Goal: Check status: Check status

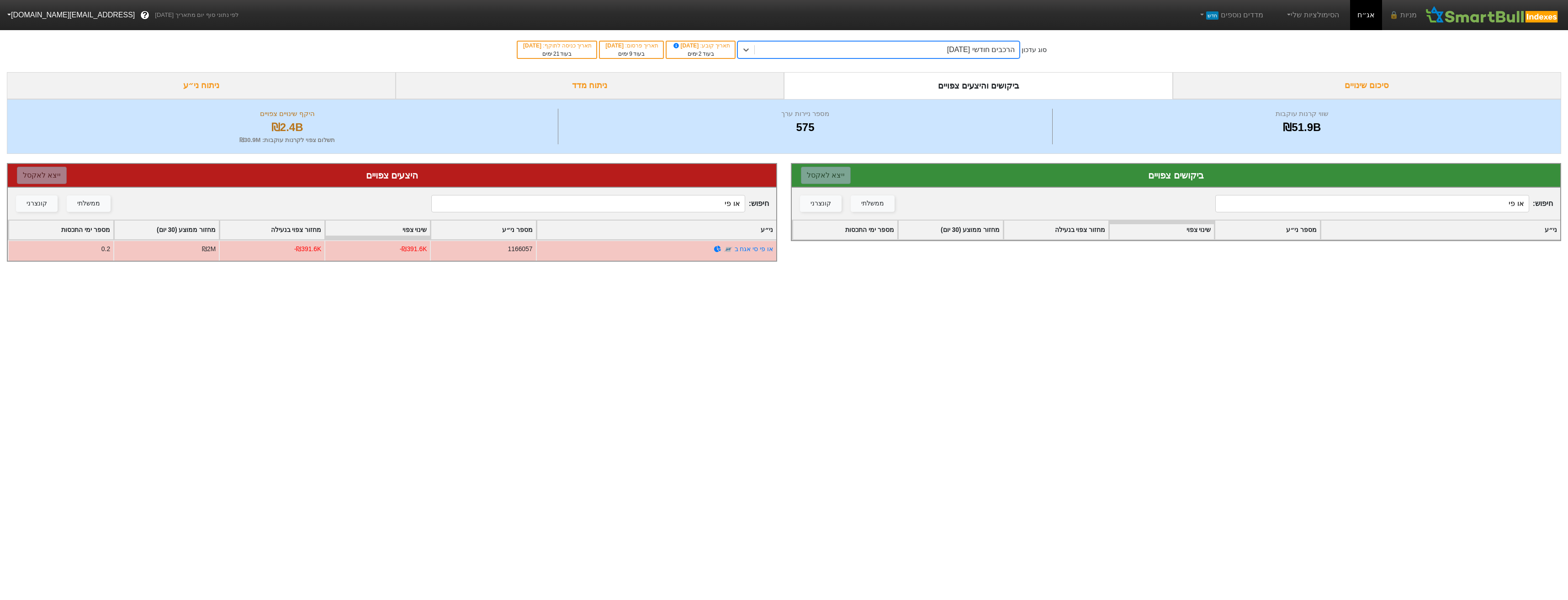
click at [973, 51] on div "הרכבים חודשי [DATE]" at bounding box center [981, 49] width 68 height 11
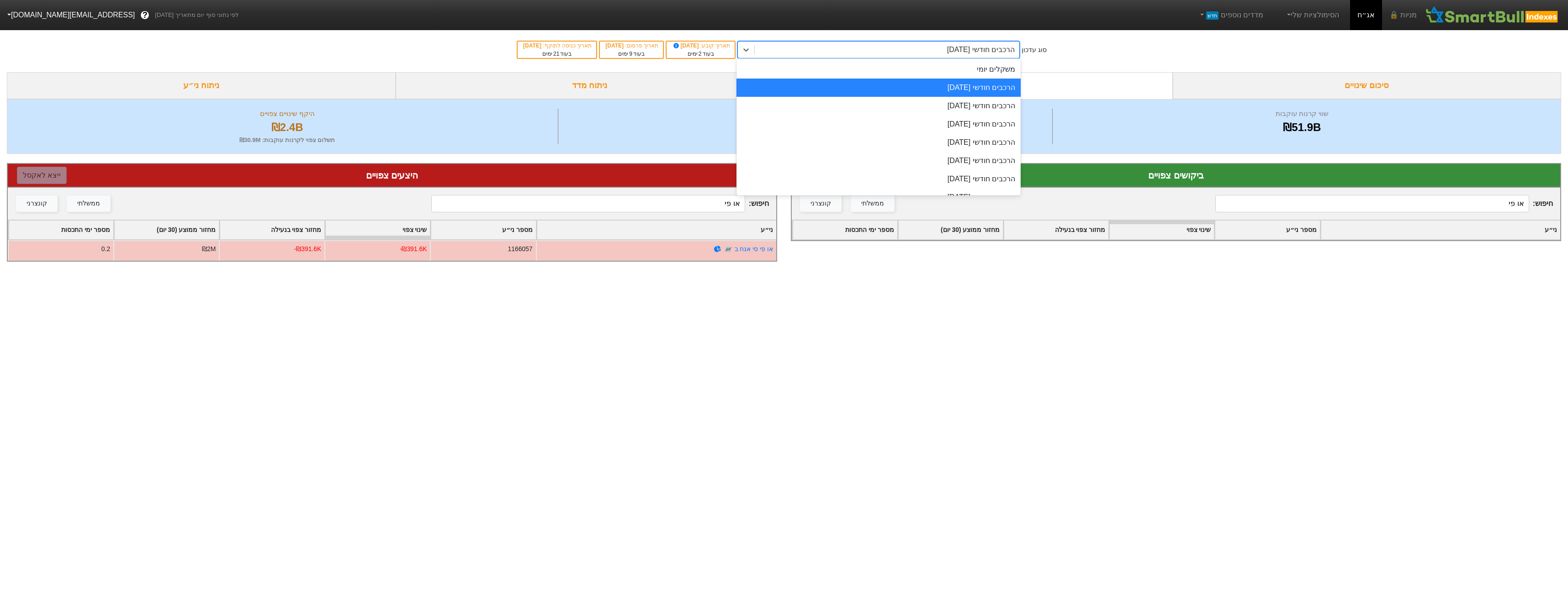
click at [987, 84] on div "הרכבים חודשי [DATE]" at bounding box center [878, 87] width 284 height 18
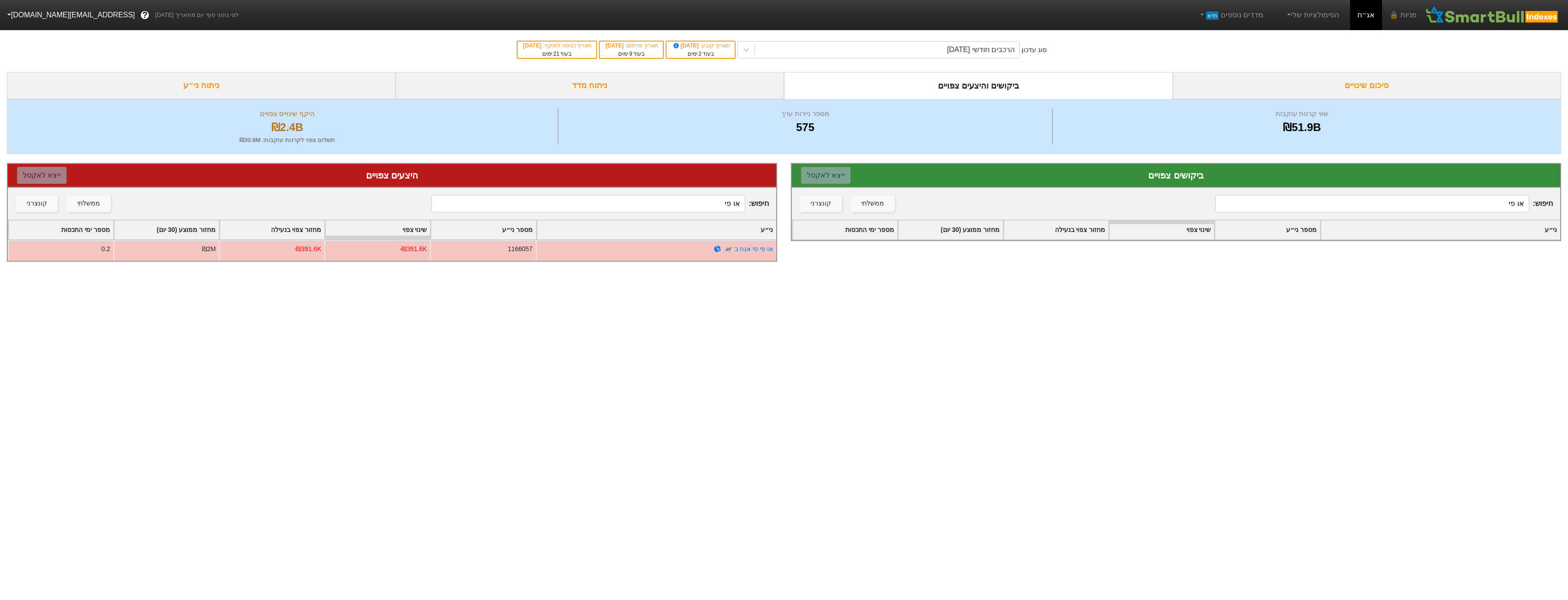
click at [1267, 205] on input "או פי" at bounding box center [1372, 203] width 313 height 17
click at [1266, 205] on input "או פי" at bounding box center [1372, 203] width 313 height 17
click at [1266, 205] on input "או פי" at bounding box center [1372, 203] width 313 height 17
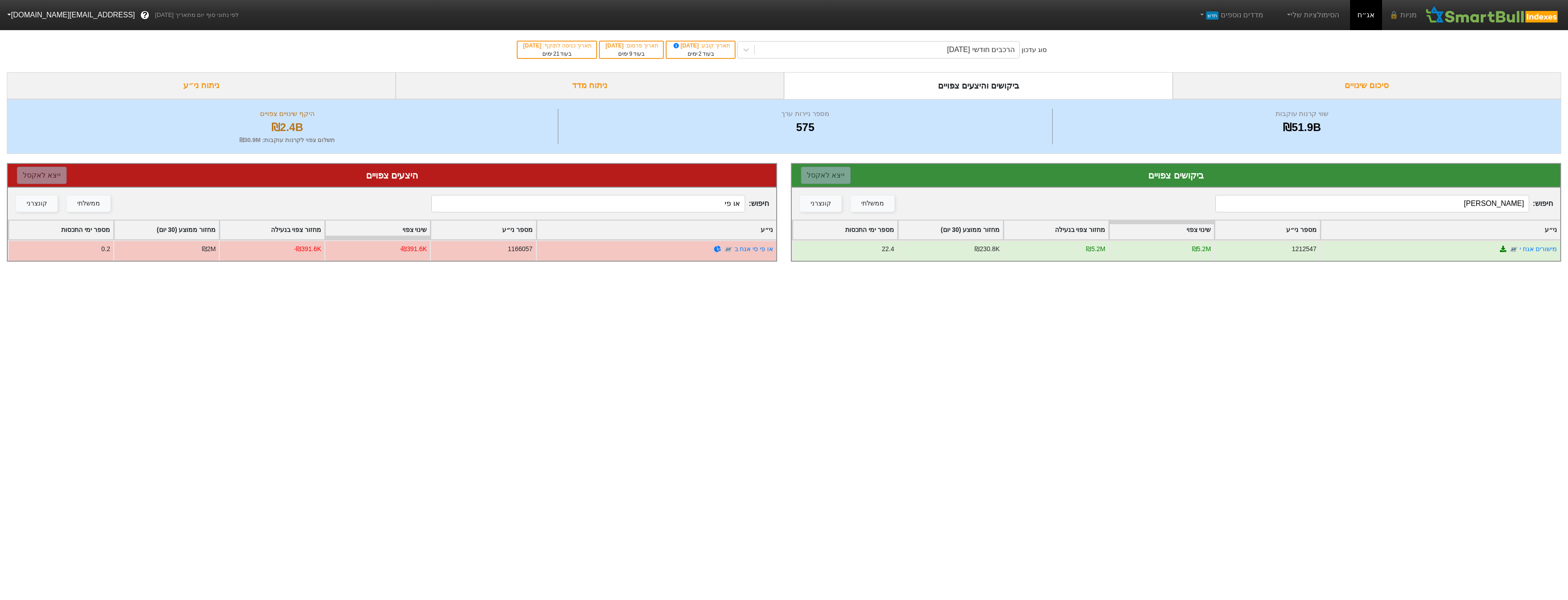
click at [1033, 48] on div "סוג עדכון" at bounding box center [1033, 50] width 25 height 10
click at [1032, 55] on div "סוג עדכון הרכבים חודשי [DATE] תאריך קובע : [DATE] בעוד 2 ימים תאריך פרסום : [DA…" at bounding box center [784, 50] width 1568 height 45
click at [1015, 46] on div "הרכבים חודשי [DATE]" at bounding box center [981, 49] width 68 height 11
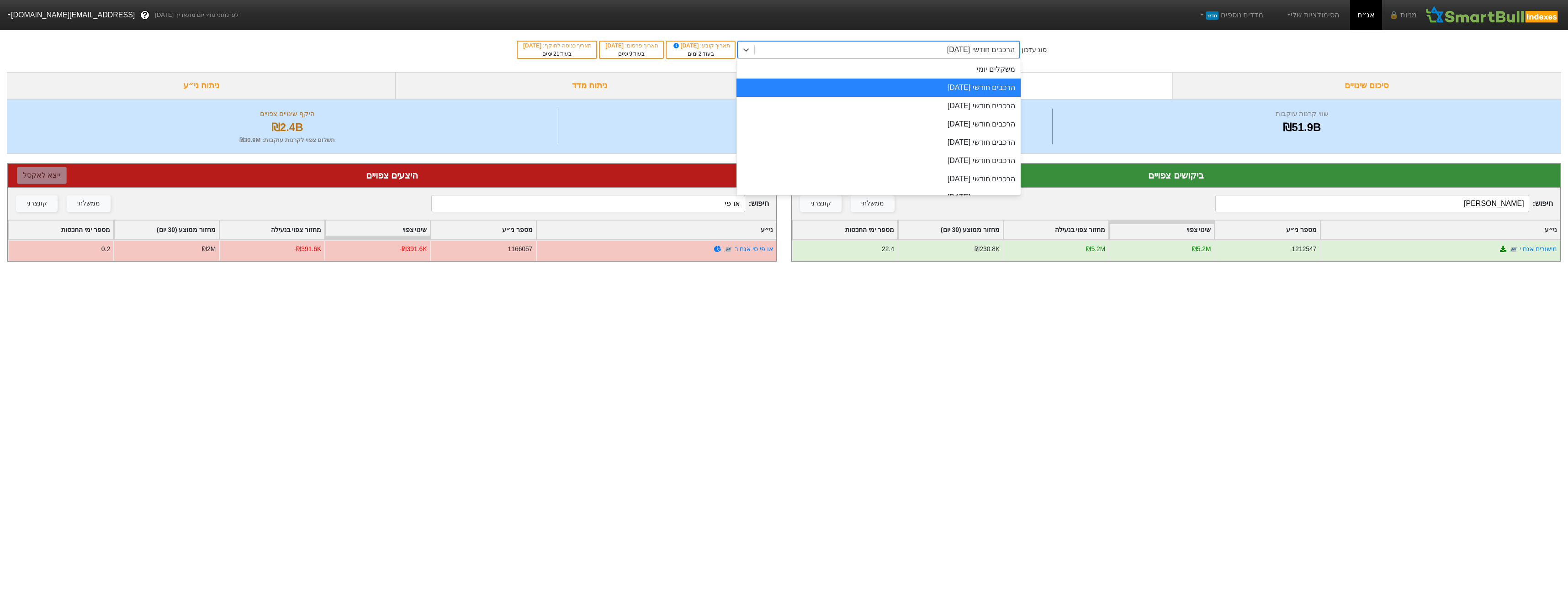
click at [1015, 46] on div "הרכבים חודשי [DATE]" at bounding box center [981, 49] width 68 height 11
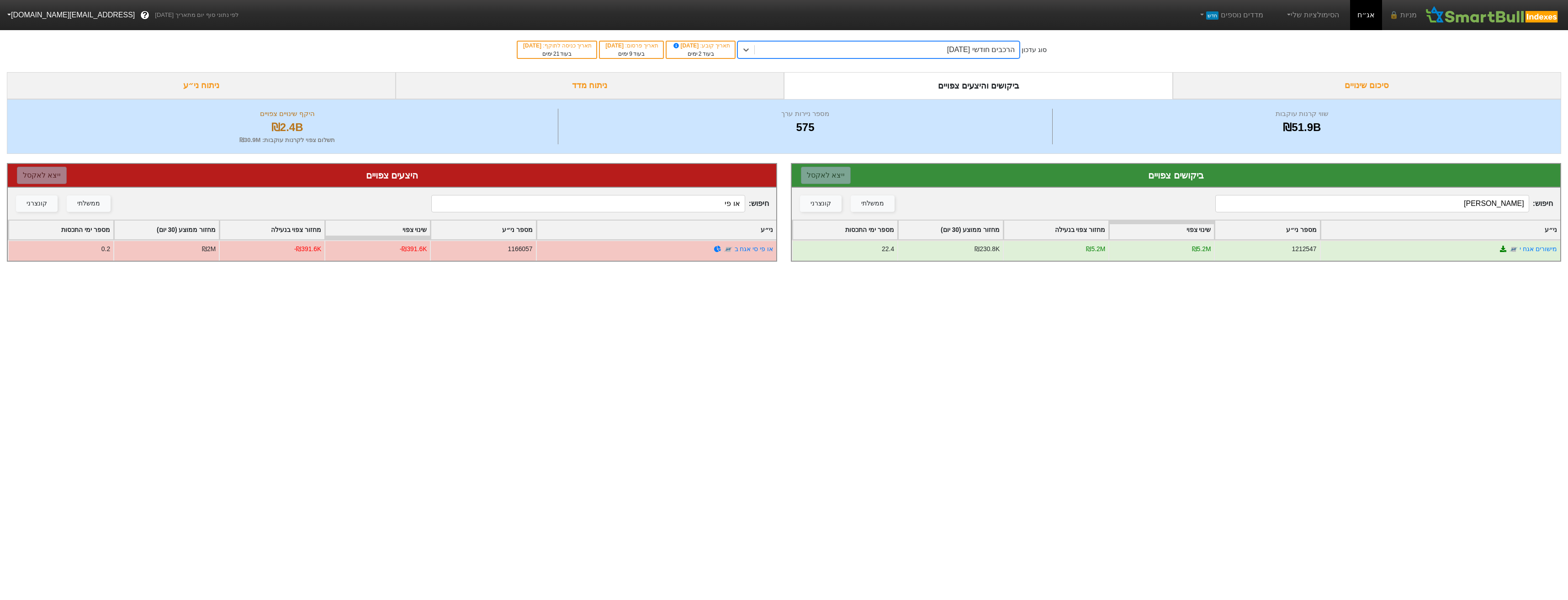
click at [992, 44] on div "הרכבים חודשי [DATE]" at bounding box center [981, 49] width 68 height 11
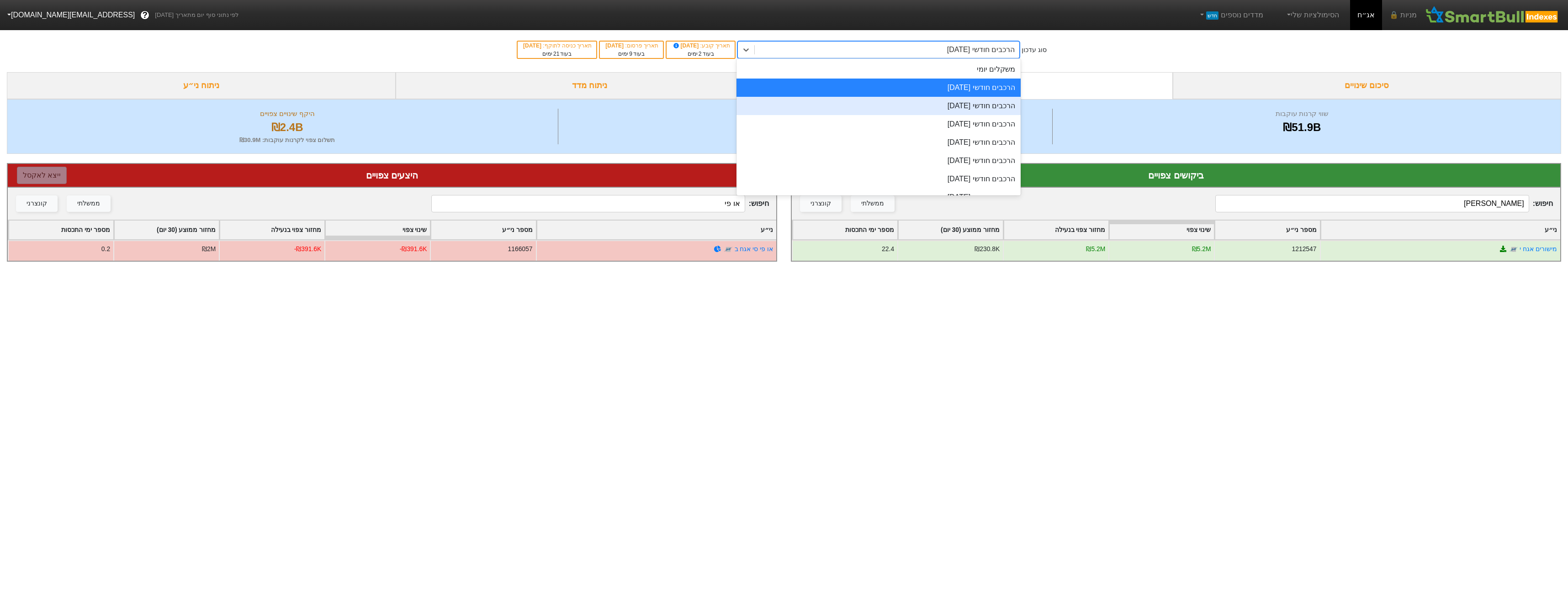
click at [987, 108] on div "הרכבים חודשי [DATE]" at bounding box center [878, 106] width 284 height 18
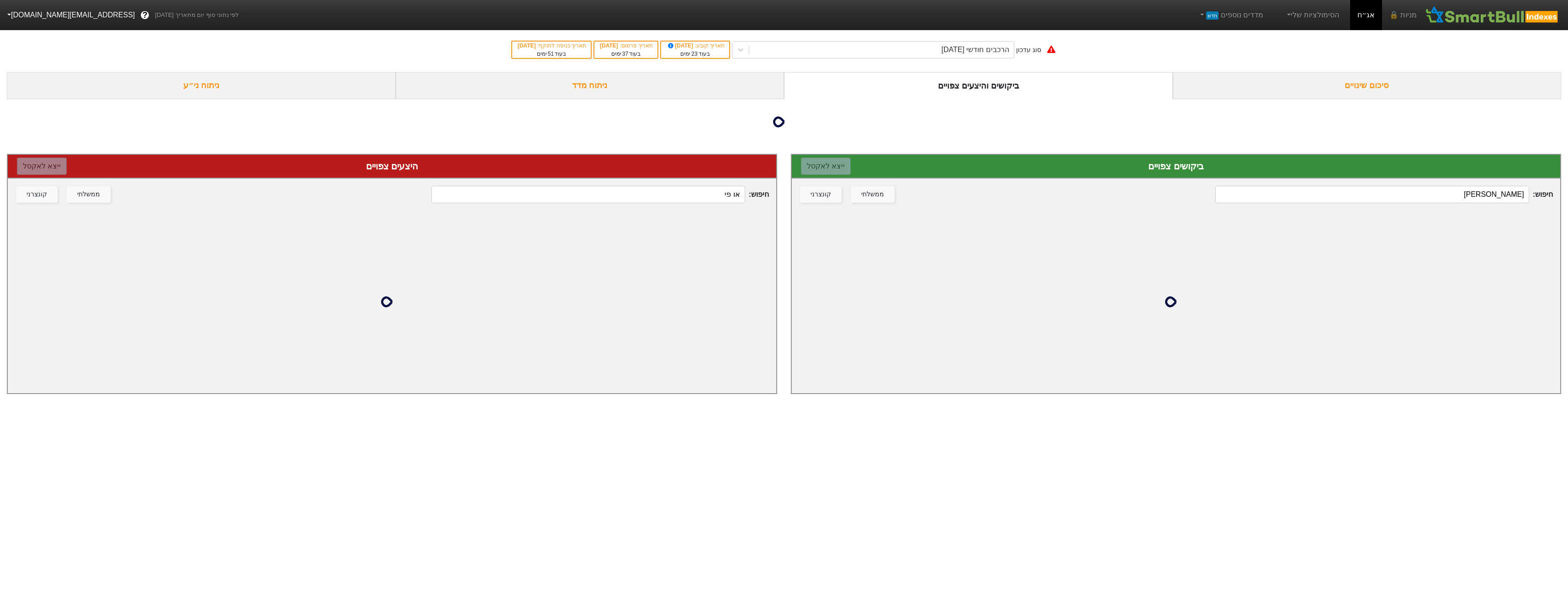
click at [1437, 197] on input "[PERSON_NAME]" at bounding box center [1372, 194] width 313 height 17
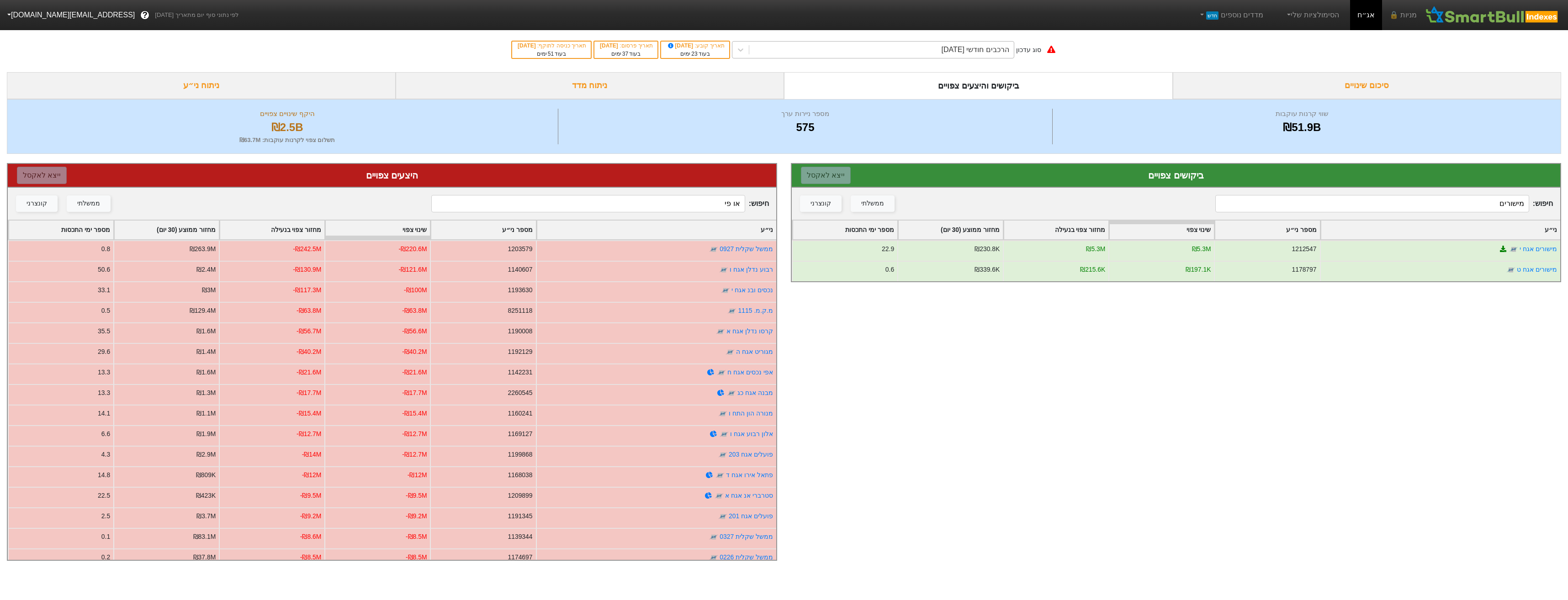
click at [957, 52] on div "הרכבים חודשי [DATE]" at bounding box center [975, 49] width 68 height 11
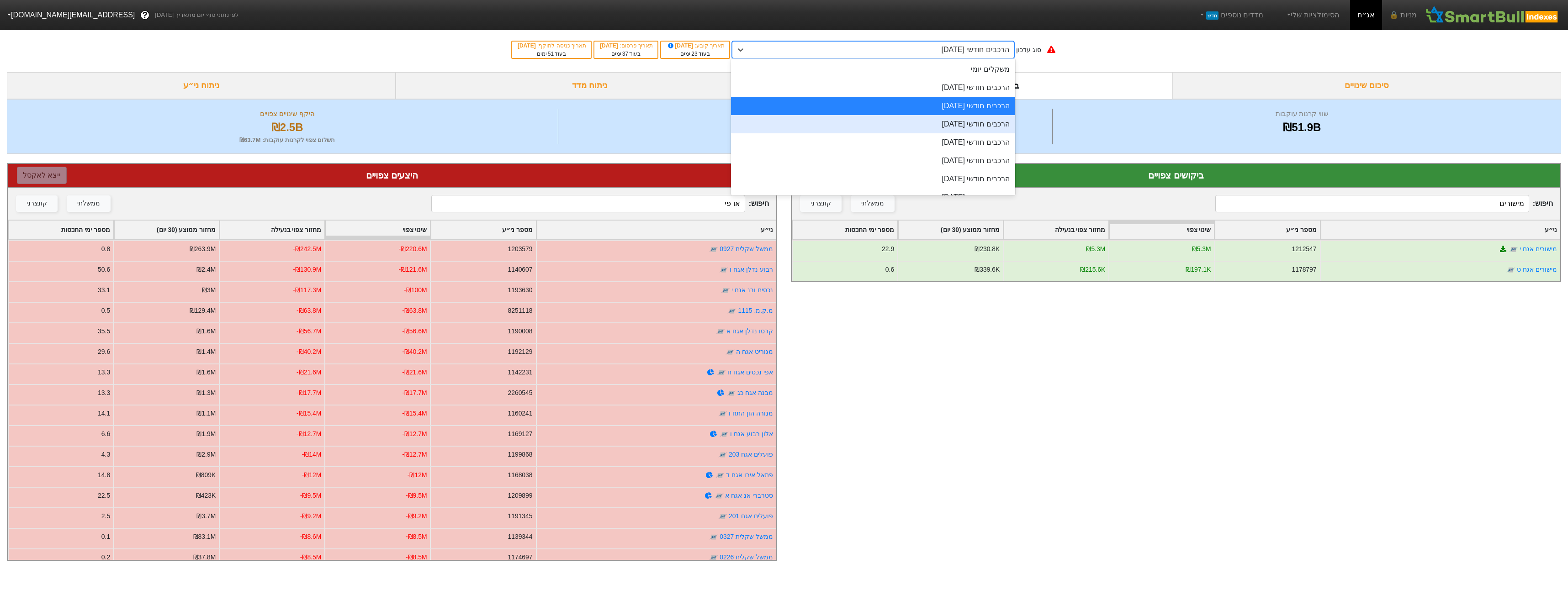
click at [995, 125] on div "הרכבים חודשי [DATE]" at bounding box center [873, 124] width 284 height 18
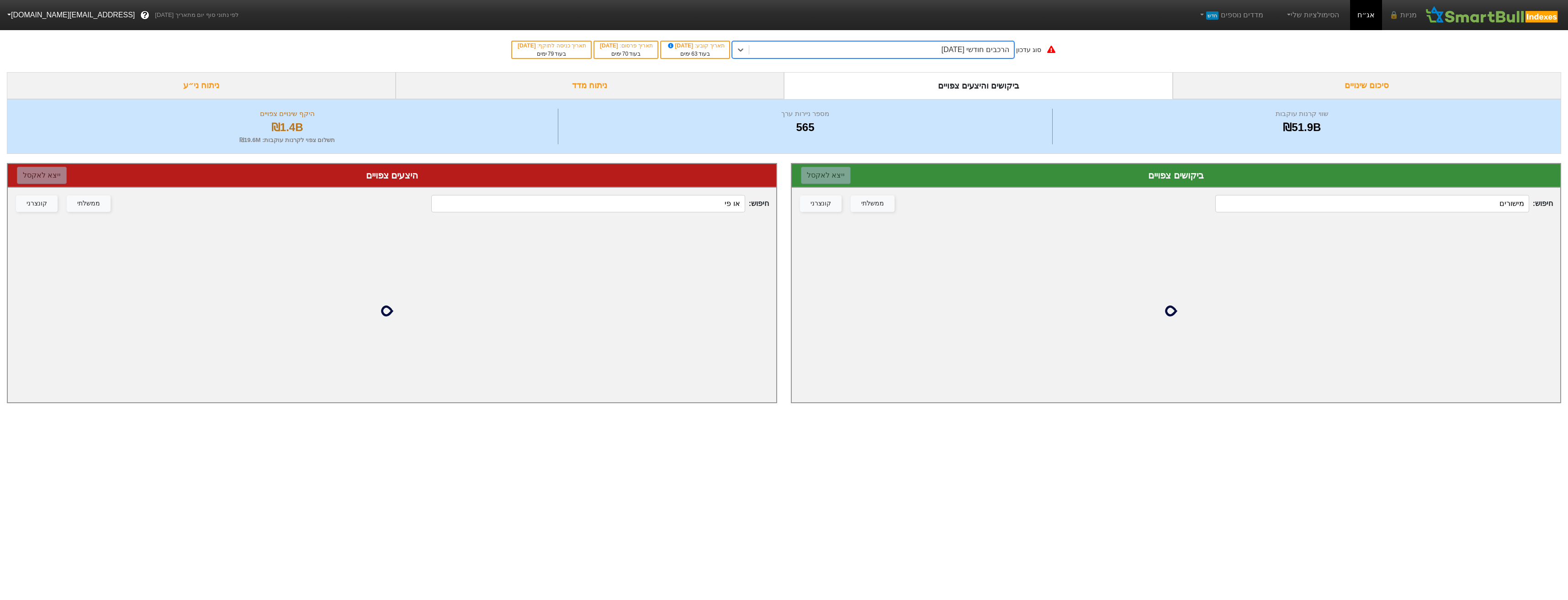
click at [1364, 209] on input "מישורים" at bounding box center [1372, 203] width 313 height 17
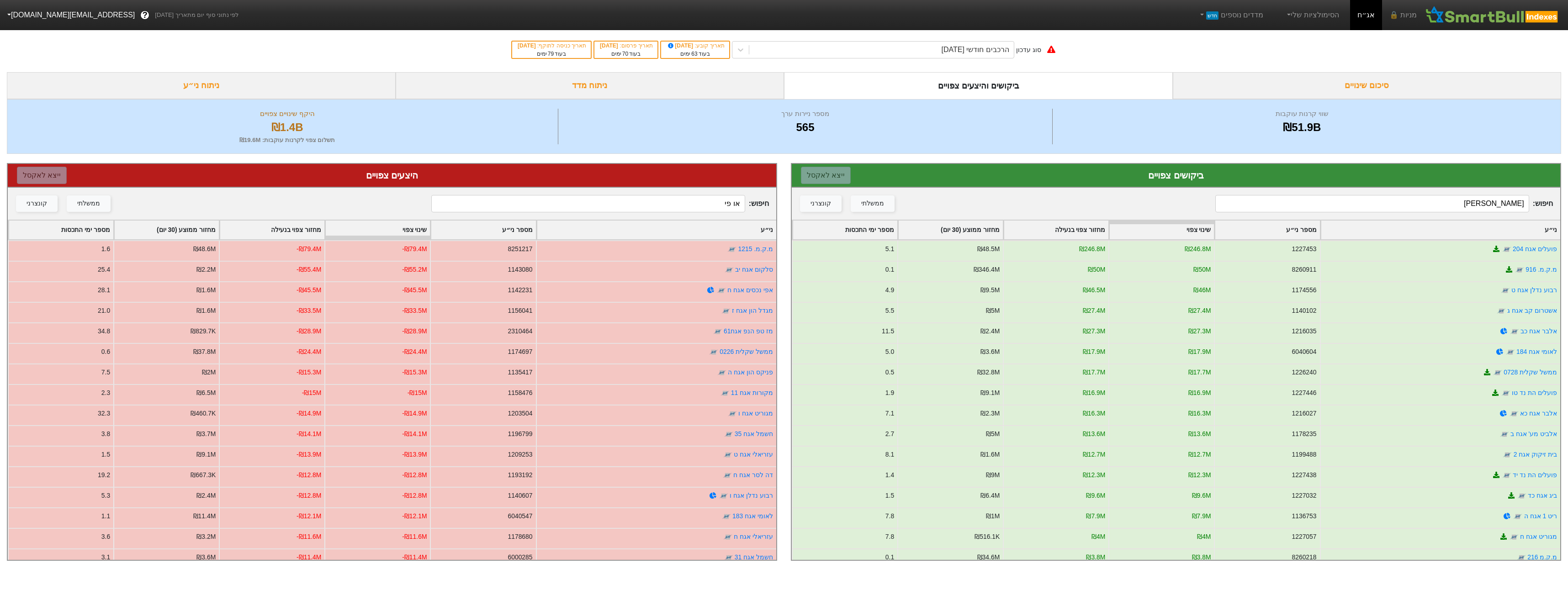
type input "מישורים"
